Goal: Task Accomplishment & Management: Complete application form

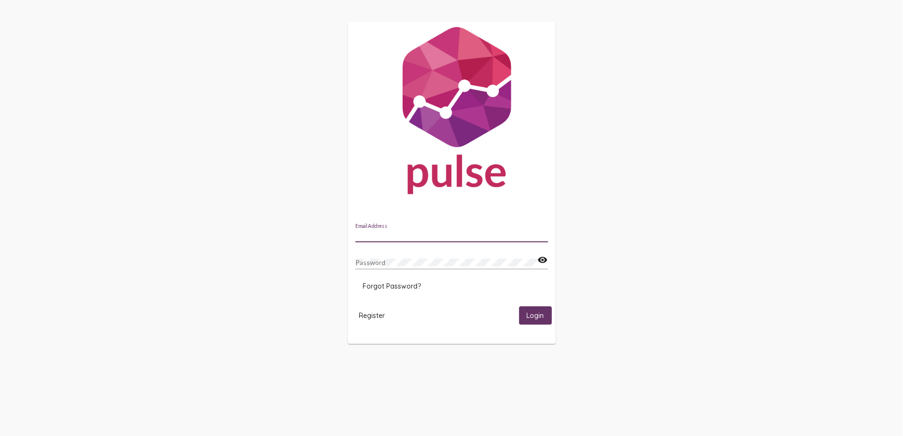
click at [397, 238] on input "Email Address" at bounding box center [451, 236] width 193 height 8
type input "[EMAIL_ADDRESS][DOMAIN_NAME]"
click at [481, 268] on div "Password" at bounding box center [446, 259] width 182 height 19
click at [540, 262] on mat-icon "visibility" at bounding box center [543, 260] width 10 height 12
click at [519, 306] on button "Login" at bounding box center [535, 315] width 33 height 18
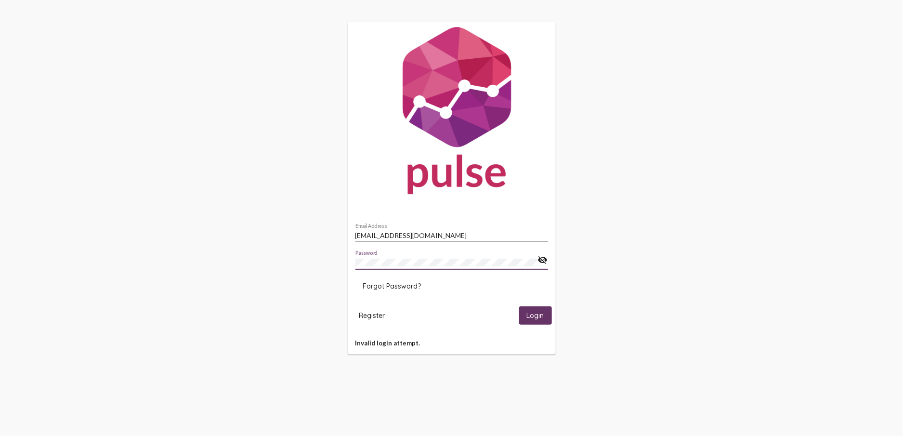
click at [543, 315] on span "Login" at bounding box center [535, 315] width 17 height 9
click at [372, 313] on span "Register" at bounding box center [372, 315] width 26 height 9
